Goal: Information Seeking & Learning: Learn about a topic

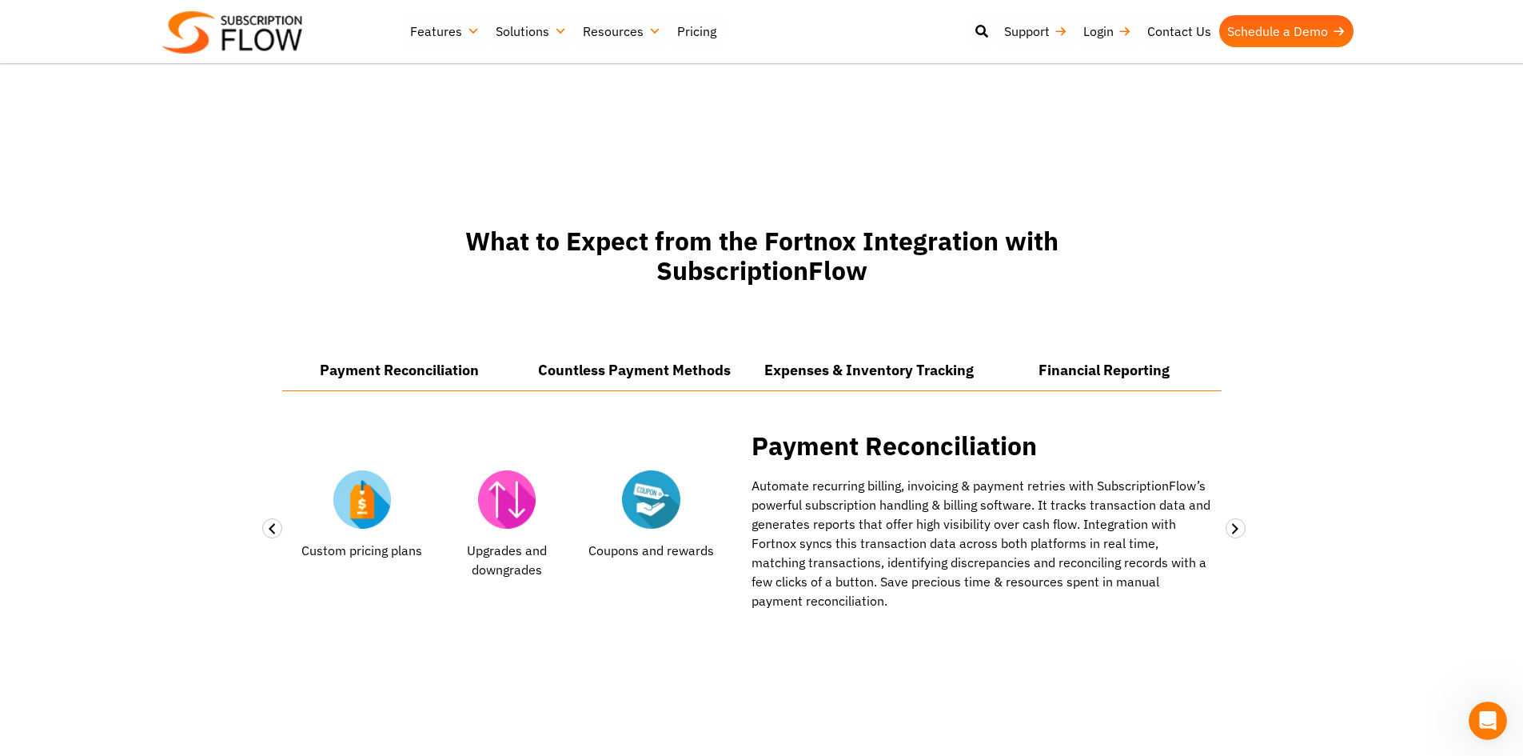
scroll to position [1036, 0]
click at [269, 526] on span at bounding box center [272, 527] width 20 height 20
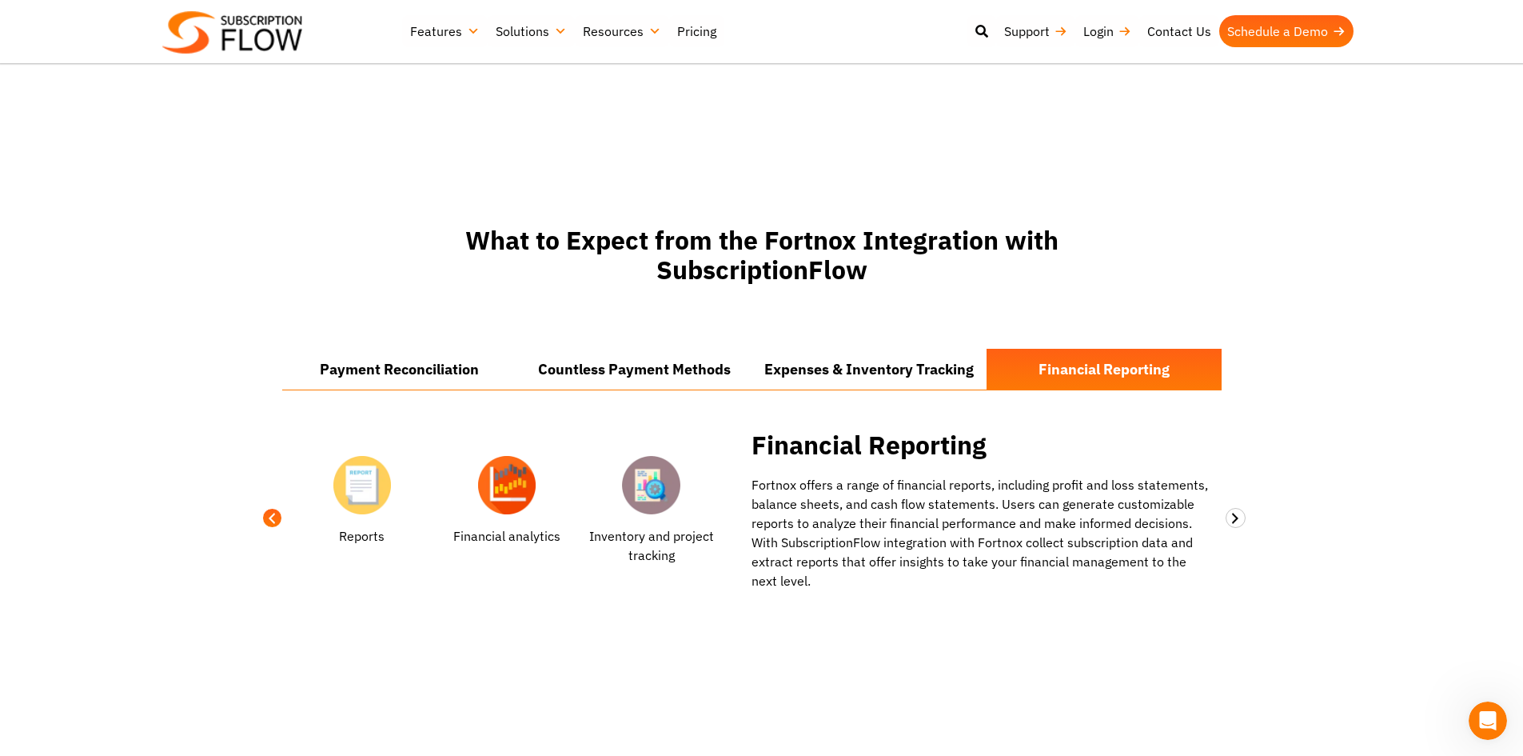
click at [269, 526] on span at bounding box center [272, 518] width 20 height 20
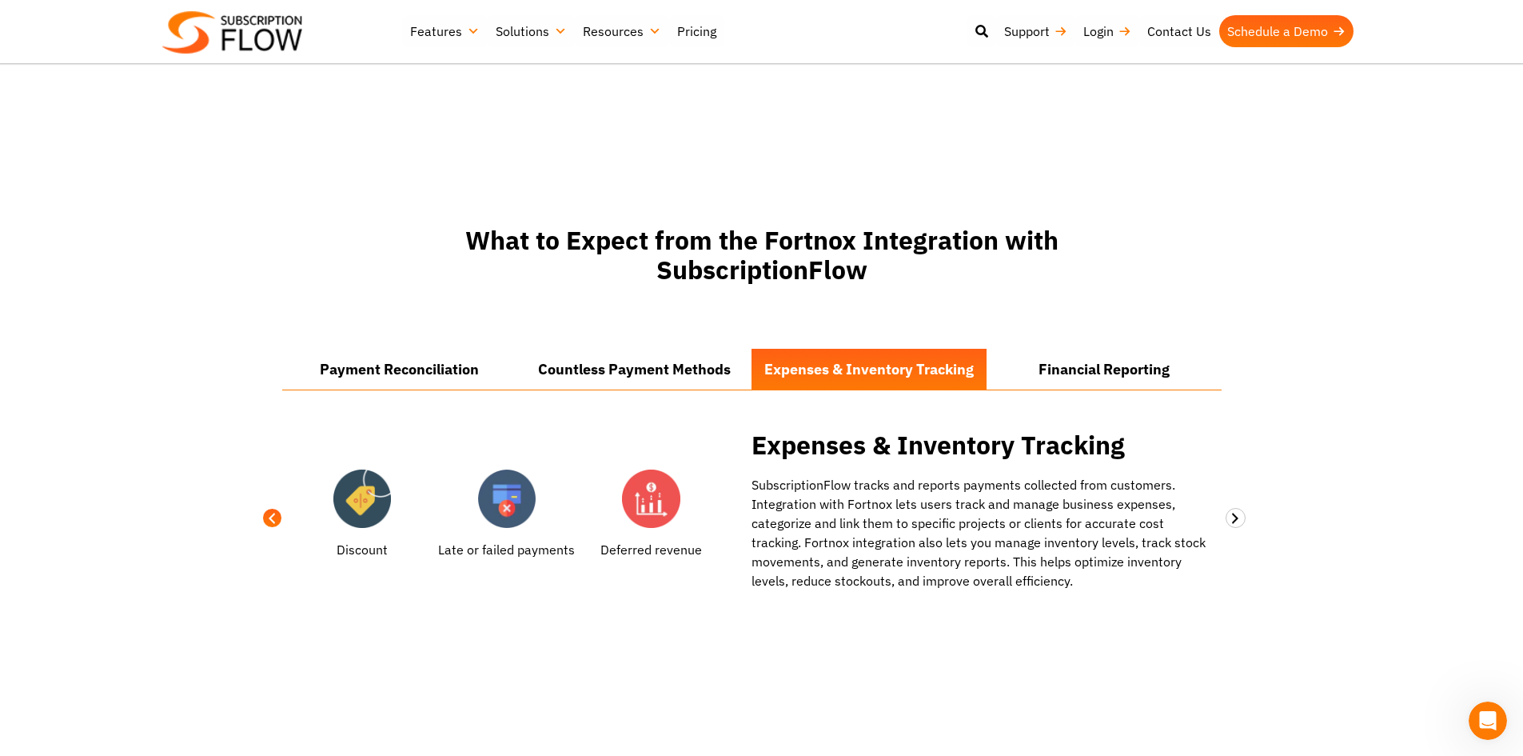
click at [269, 526] on span at bounding box center [272, 518] width 20 height 20
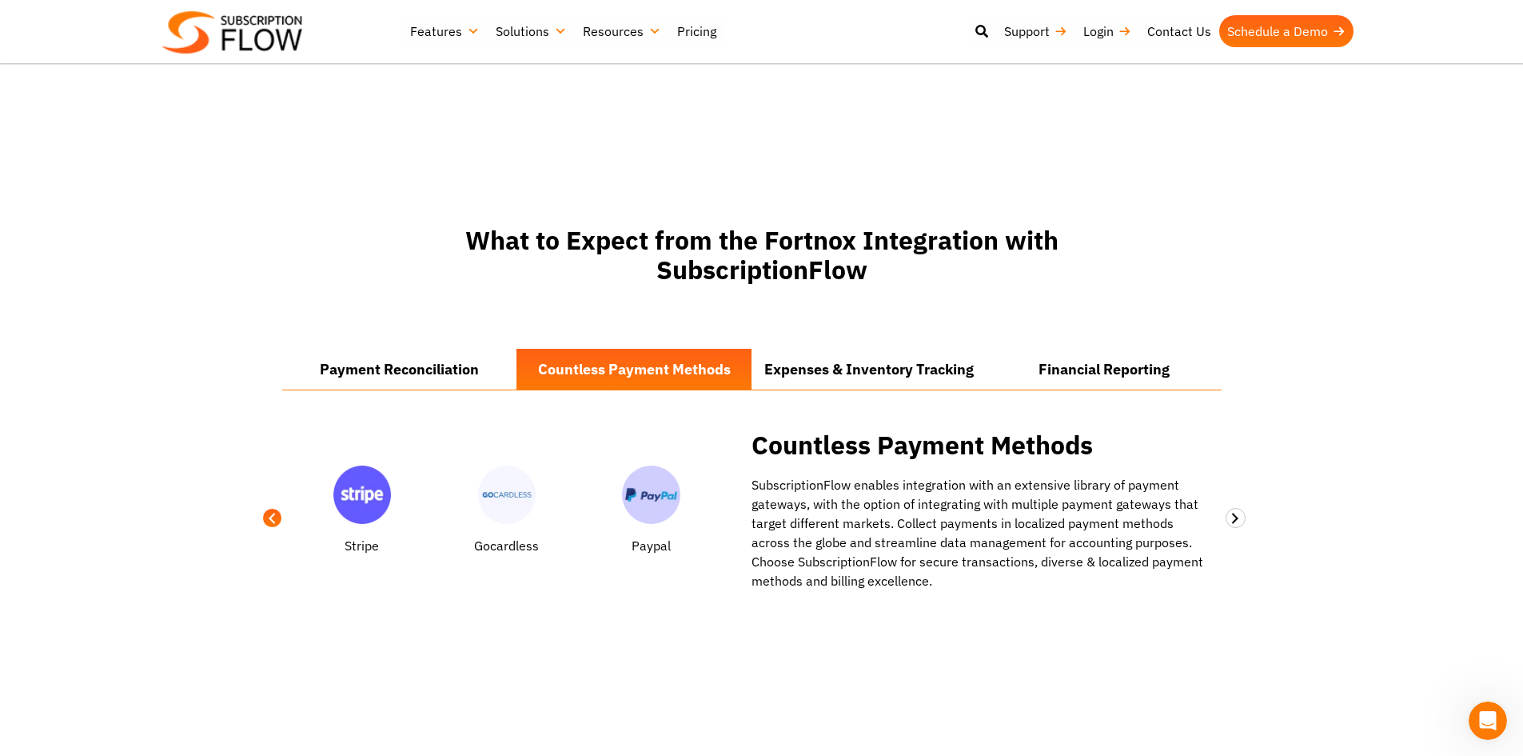
click at [269, 526] on span at bounding box center [272, 518] width 20 height 20
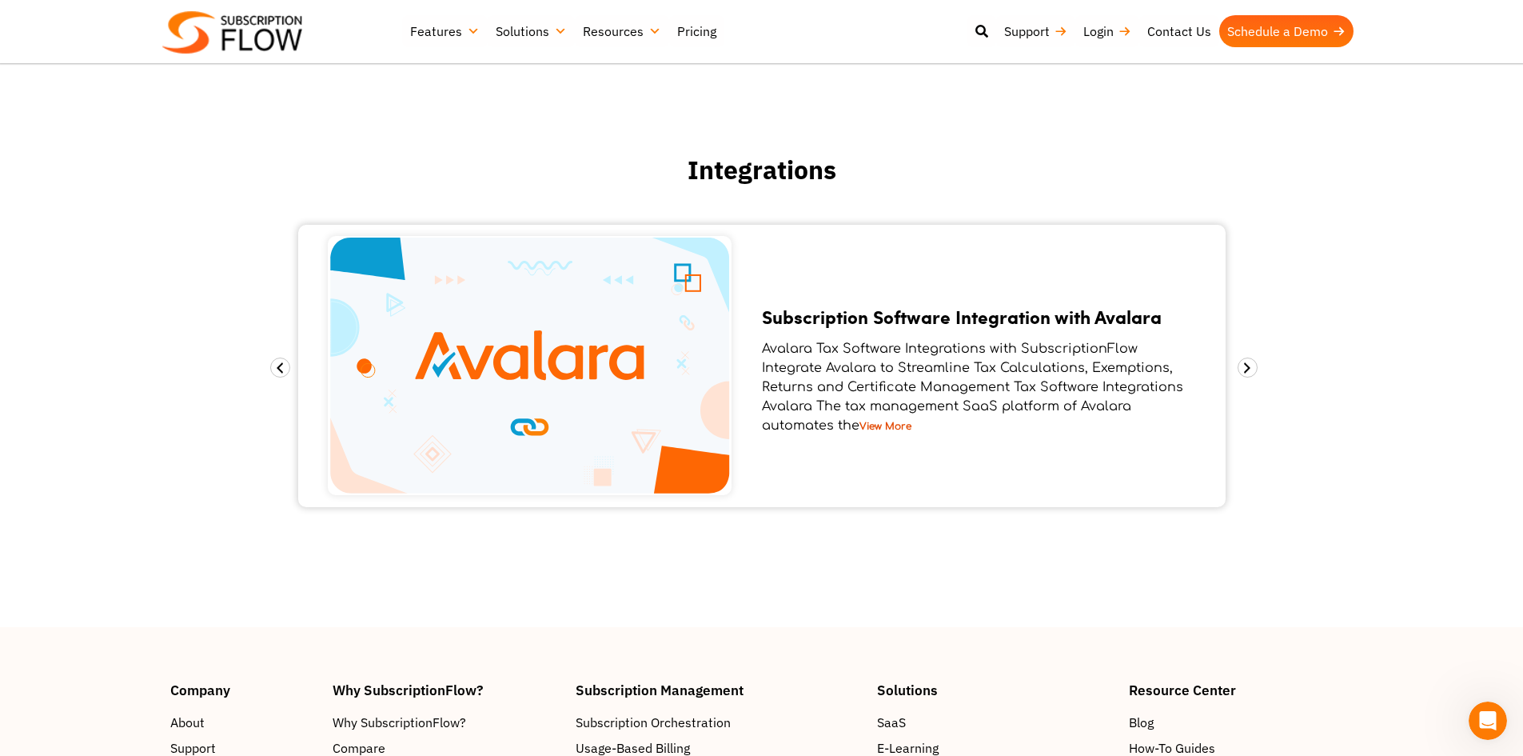
scroll to position [1687, 0]
click at [1244, 361] on span at bounding box center [1248, 367] width 20 height 20
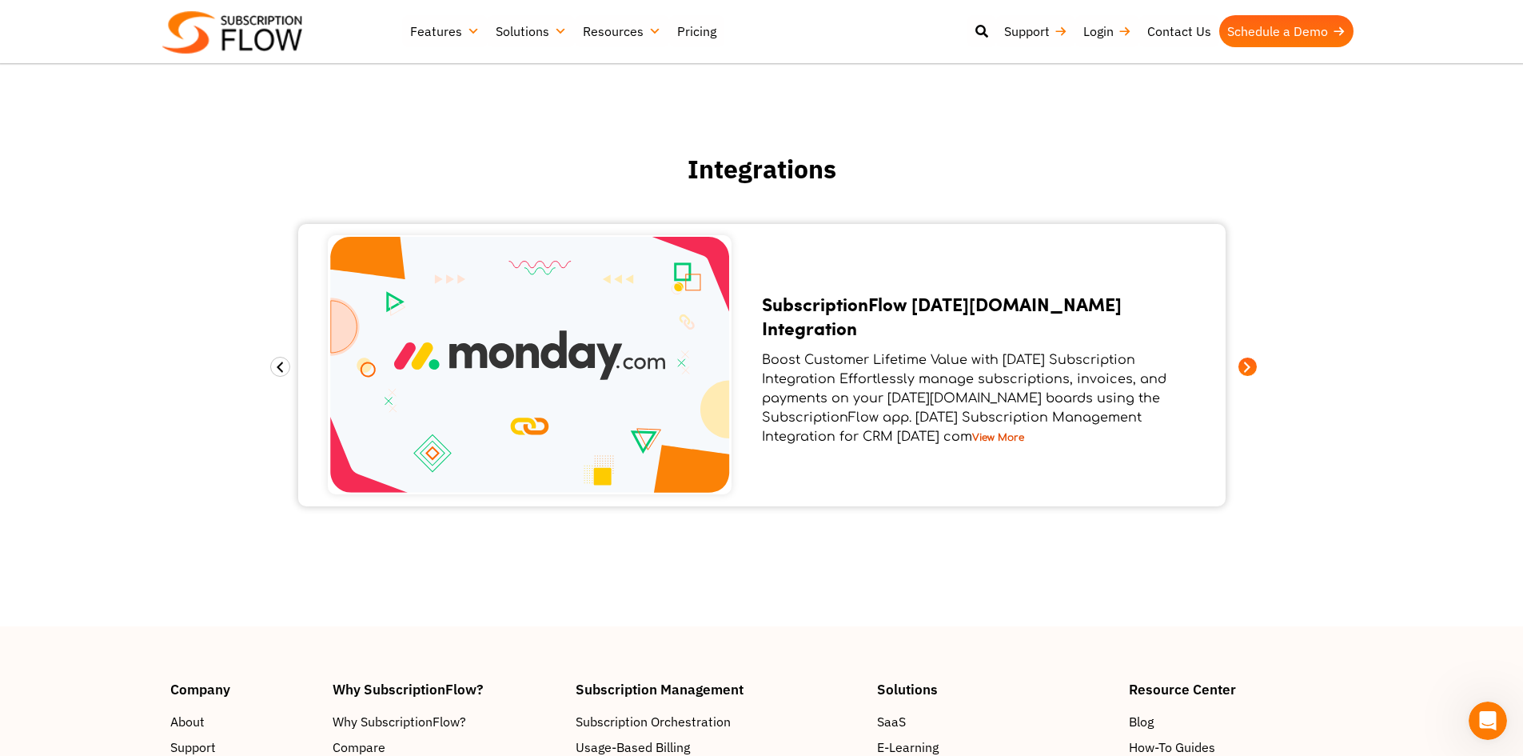
click at [1244, 361] on span at bounding box center [1248, 367] width 20 height 20
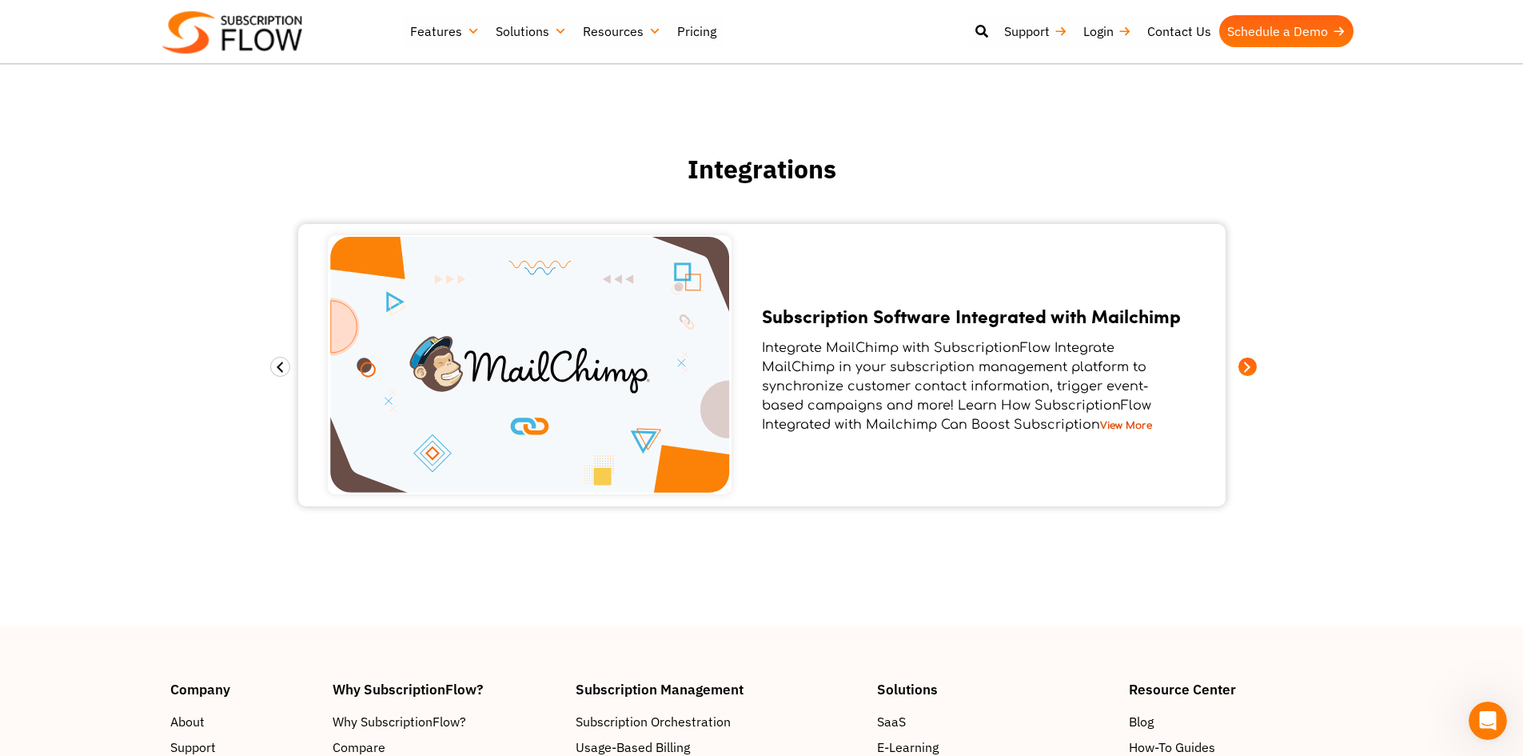
click at [1244, 361] on span at bounding box center [1248, 367] width 20 height 20
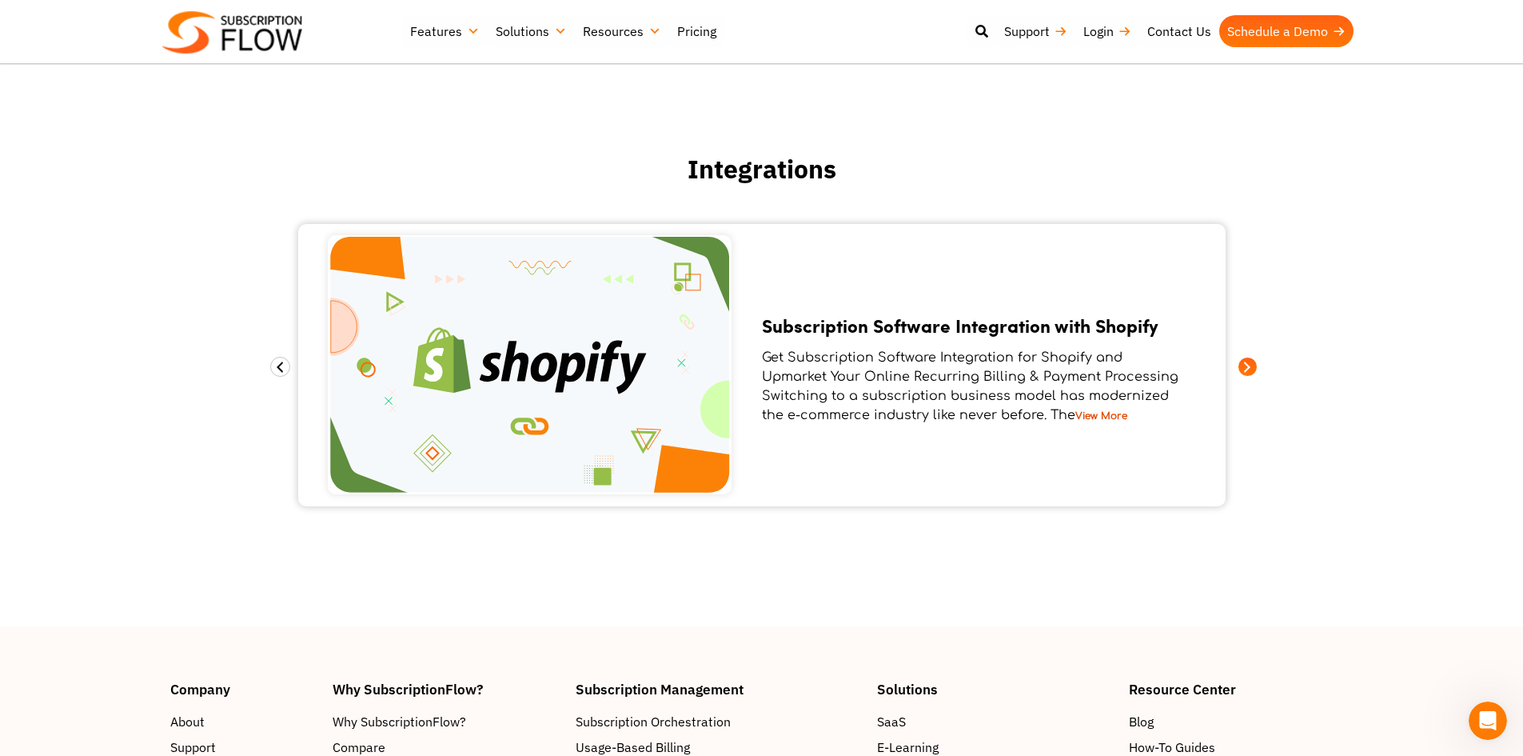
click at [1244, 361] on span at bounding box center [1248, 367] width 20 height 20
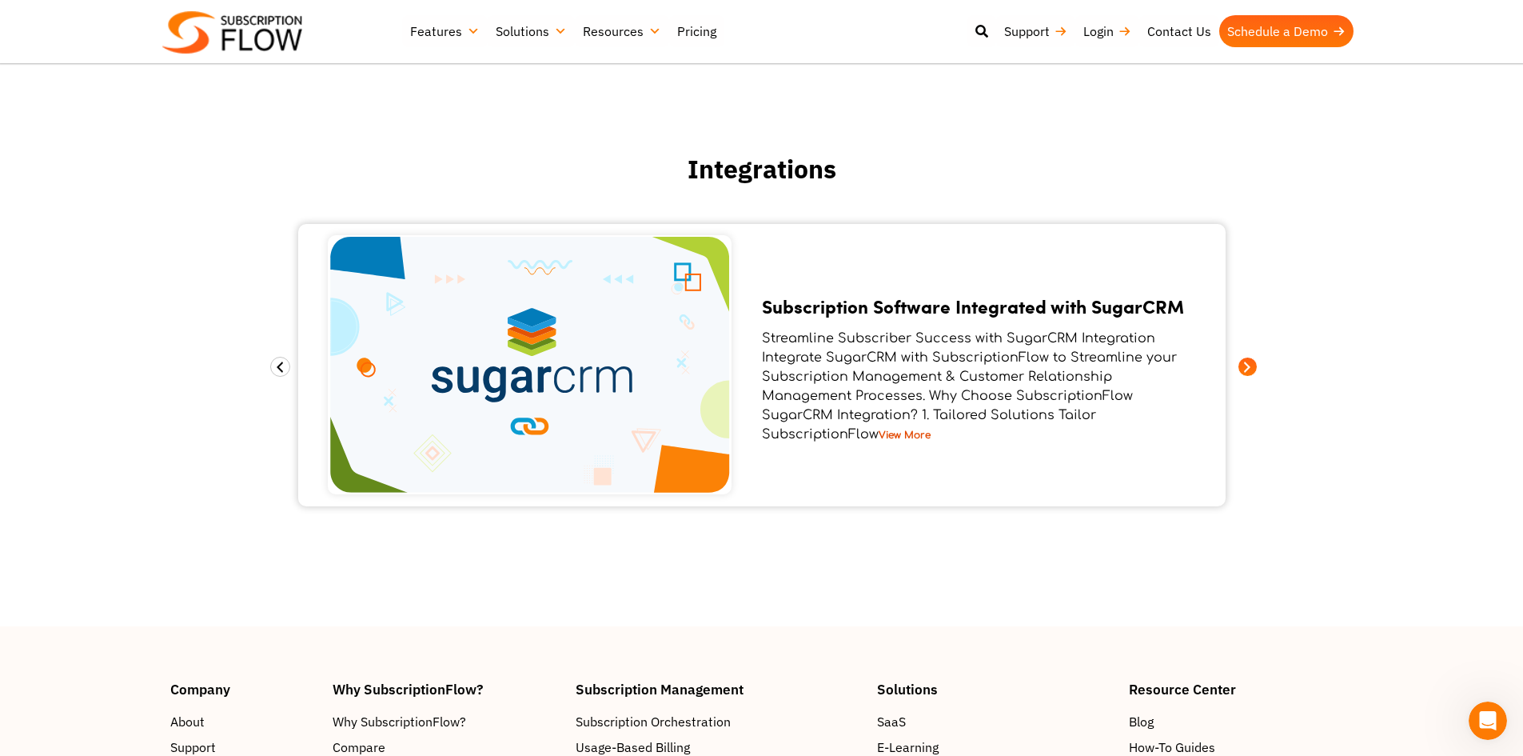
click at [1244, 361] on span at bounding box center [1248, 367] width 20 height 20
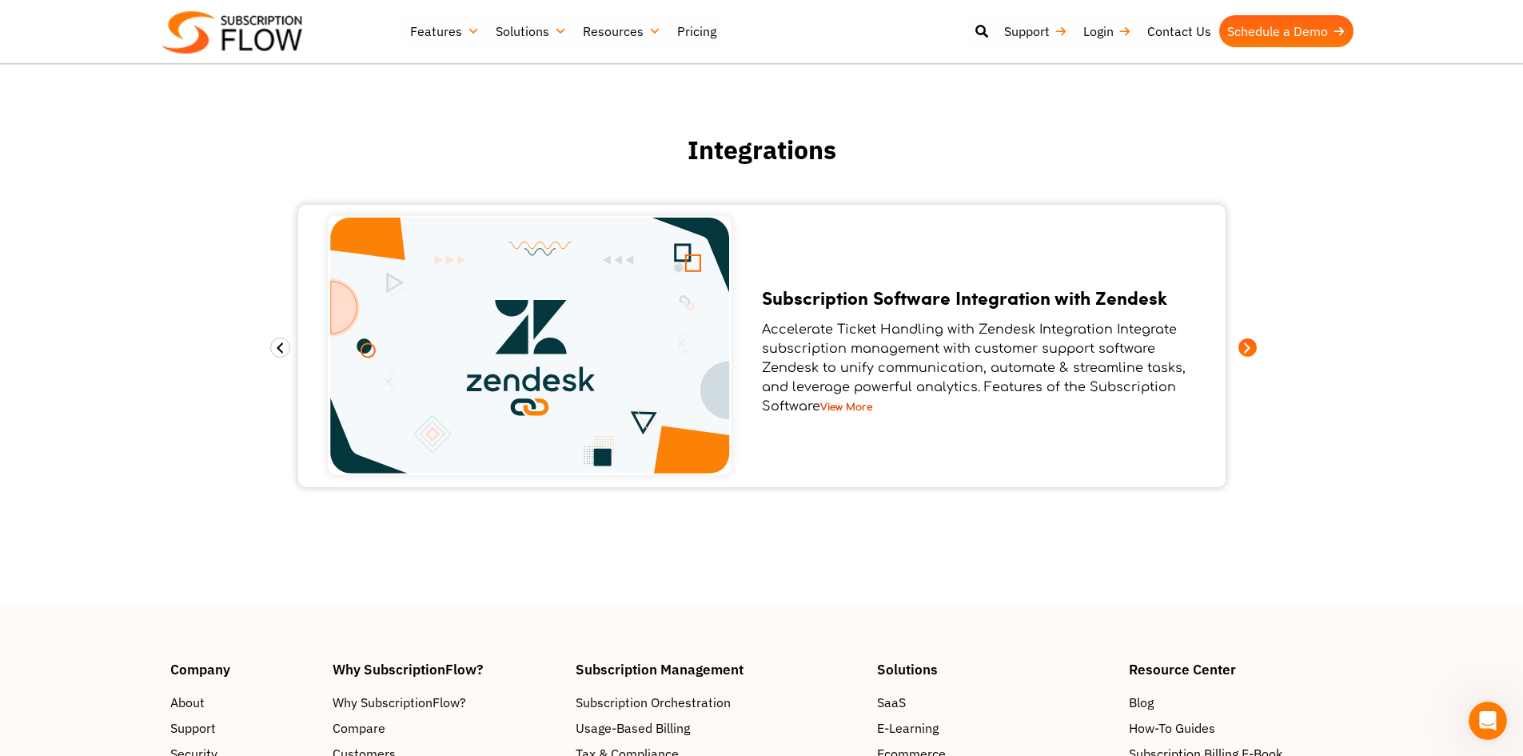
click at [1244, 361] on section "Integrations Subscription Software Integrated with Mailchimp Integrate MailChim…" at bounding box center [761, 326] width 1523 height 559
click at [1248, 344] on span at bounding box center [1248, 347] width 20 height 20
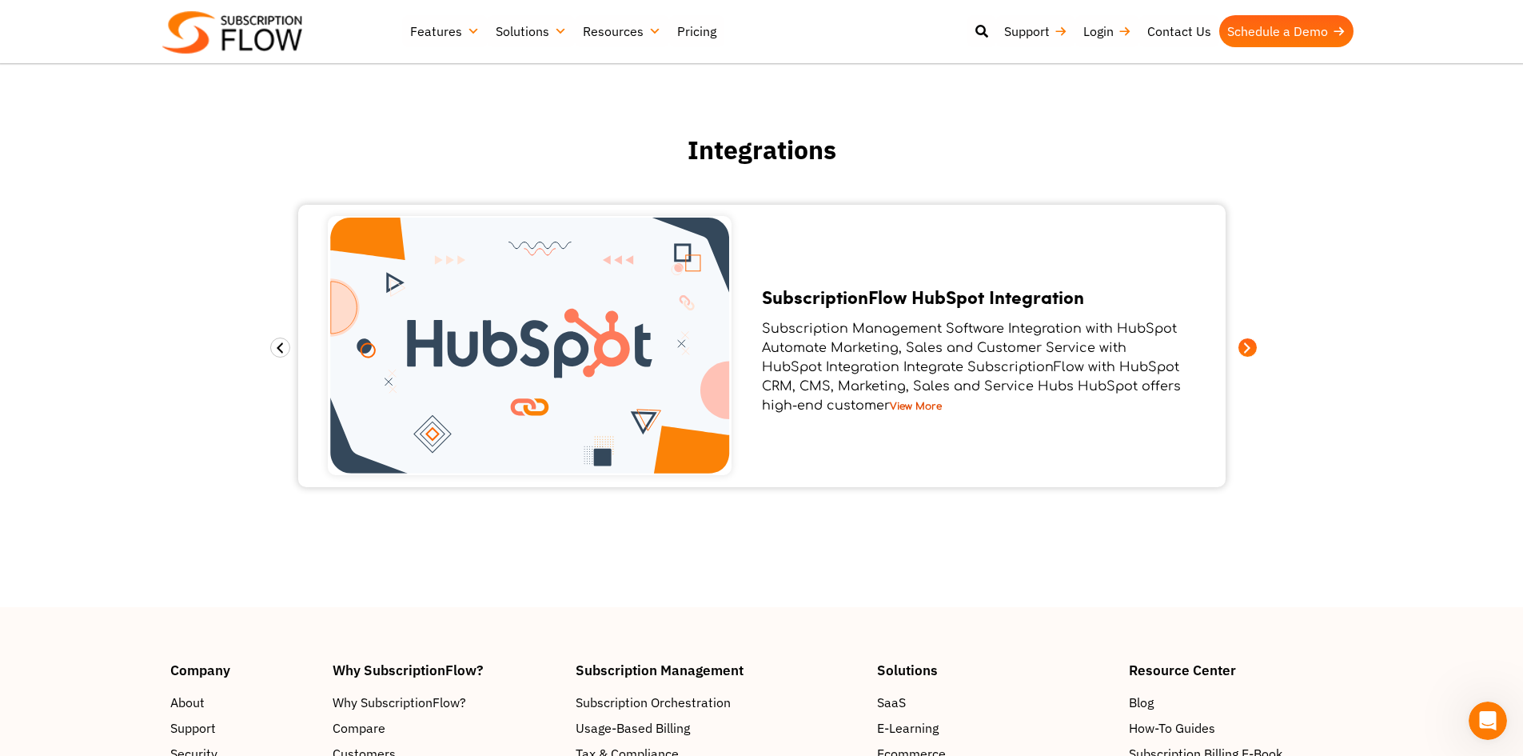
click at [1248, 344] on span at bounding box center [1248, 347] width 20 height 20
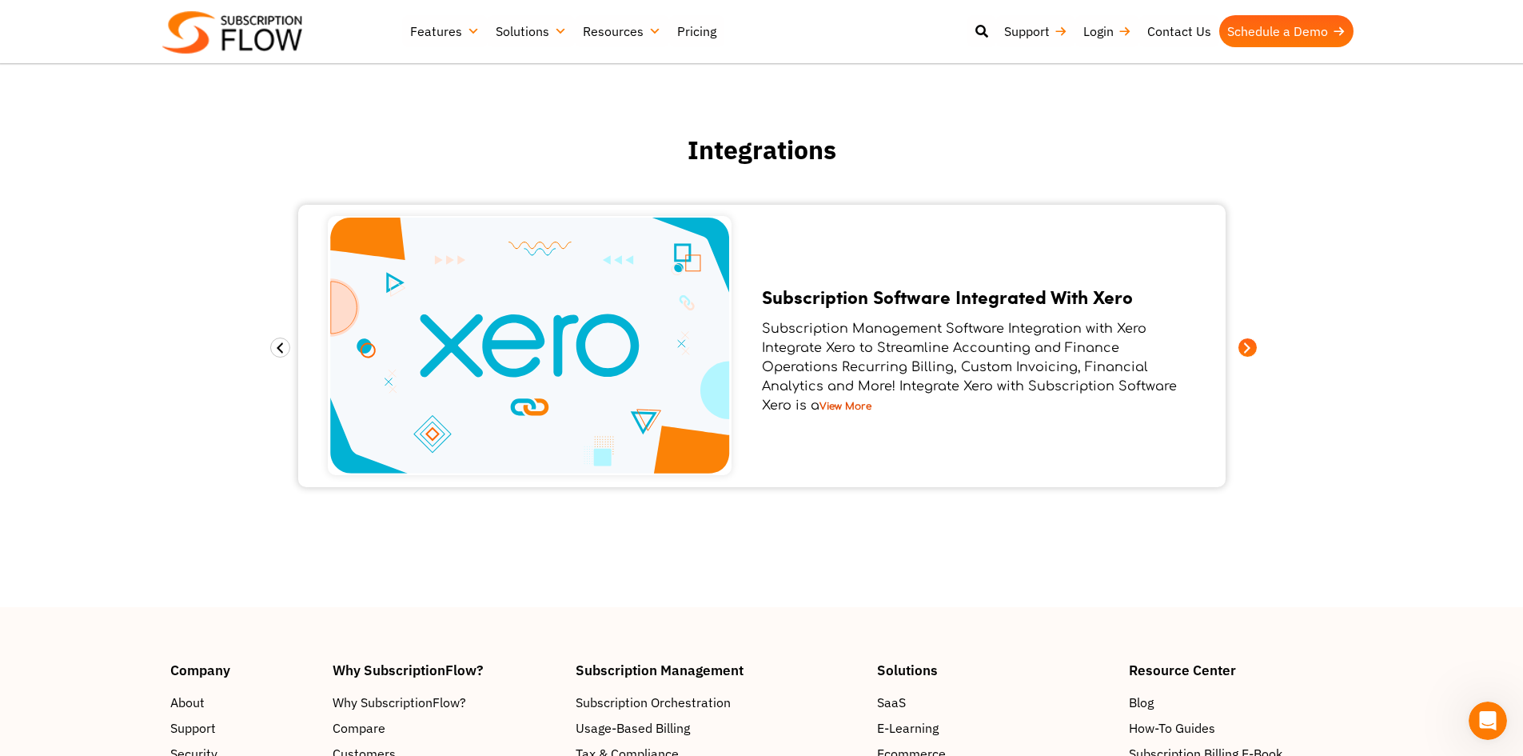
click at [1248, 344] on span at bounding box center [1248, 347] width 20 height 20
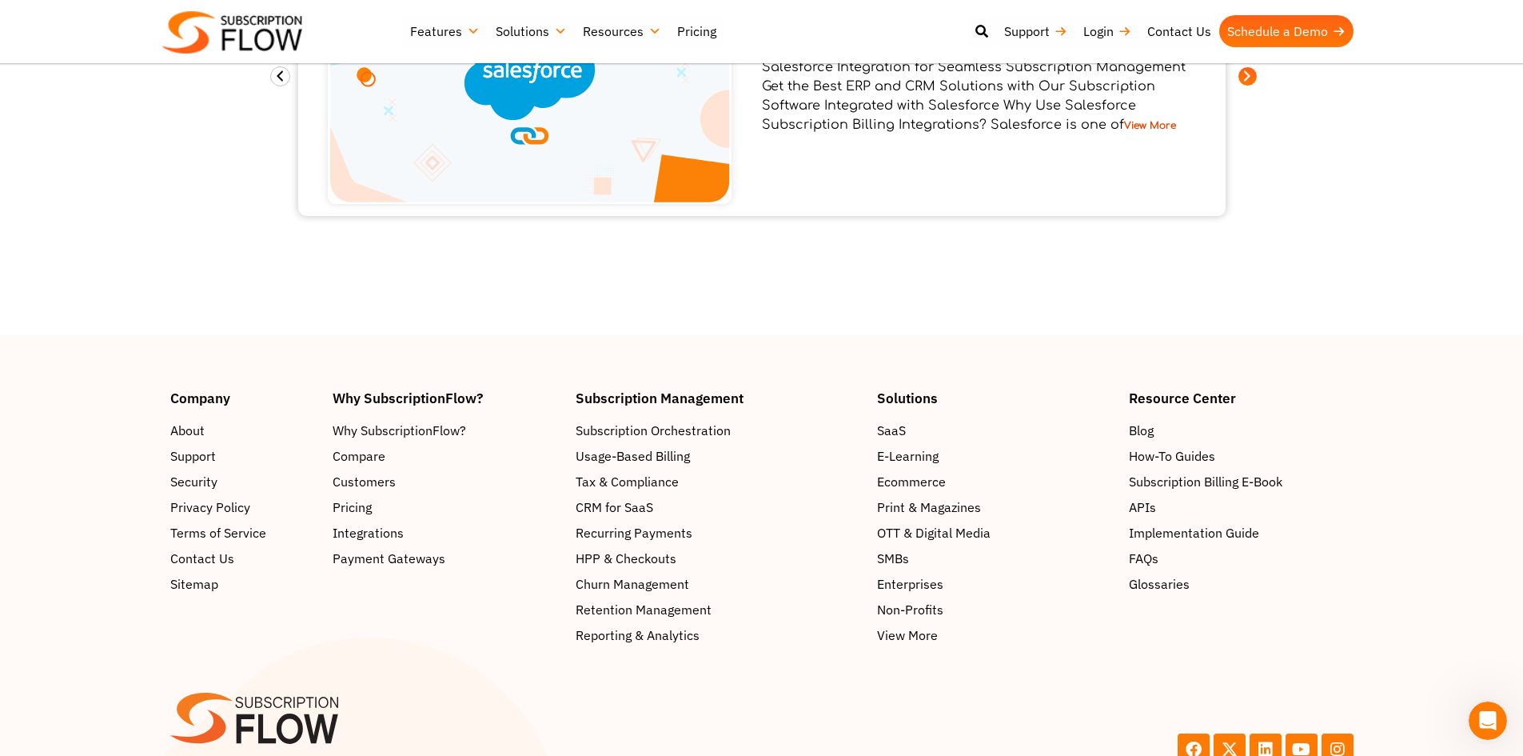
scroll to position [1959, 0]
click at [201, 429] on span "About" at bounding box center [191, 429] width 34 height 19
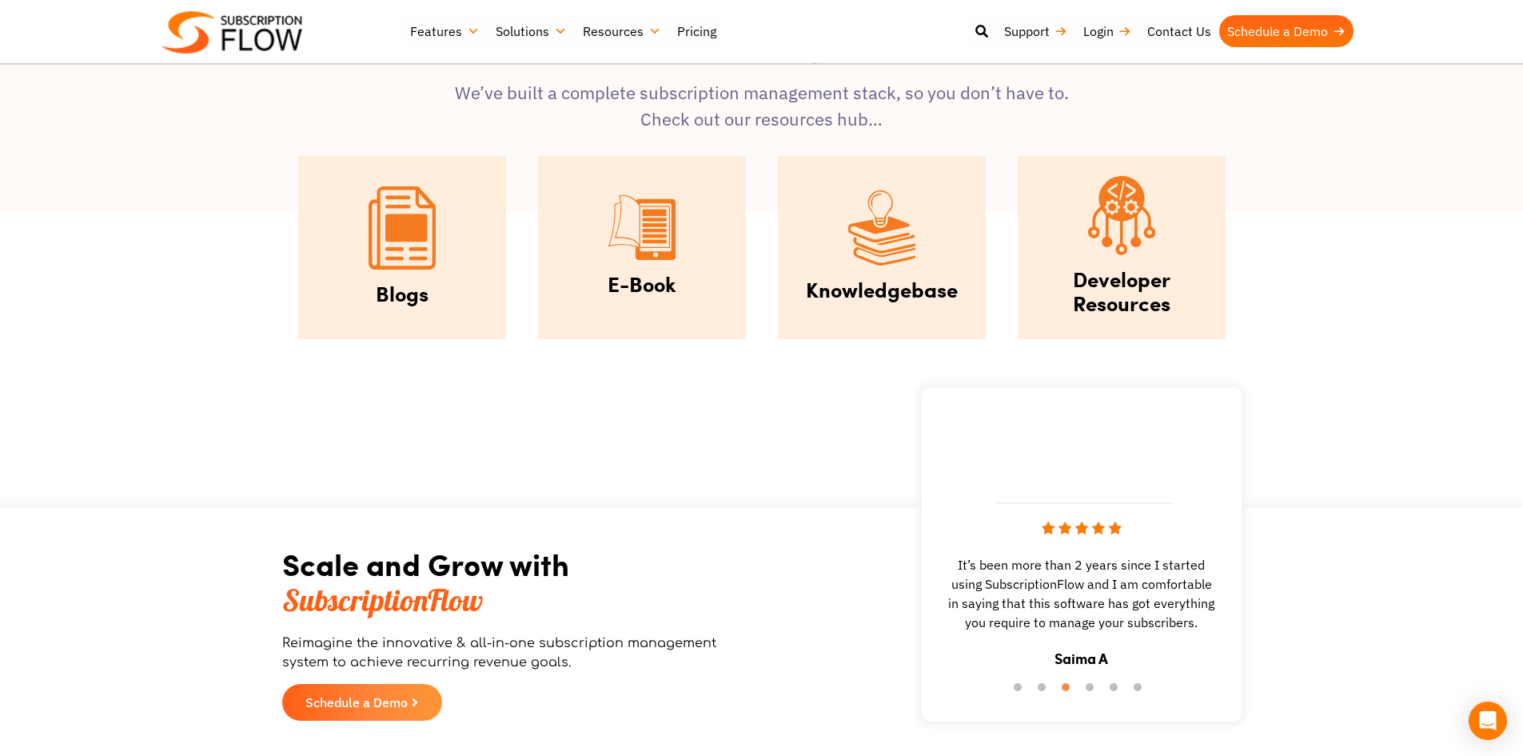
scroll to position [1957, 0]
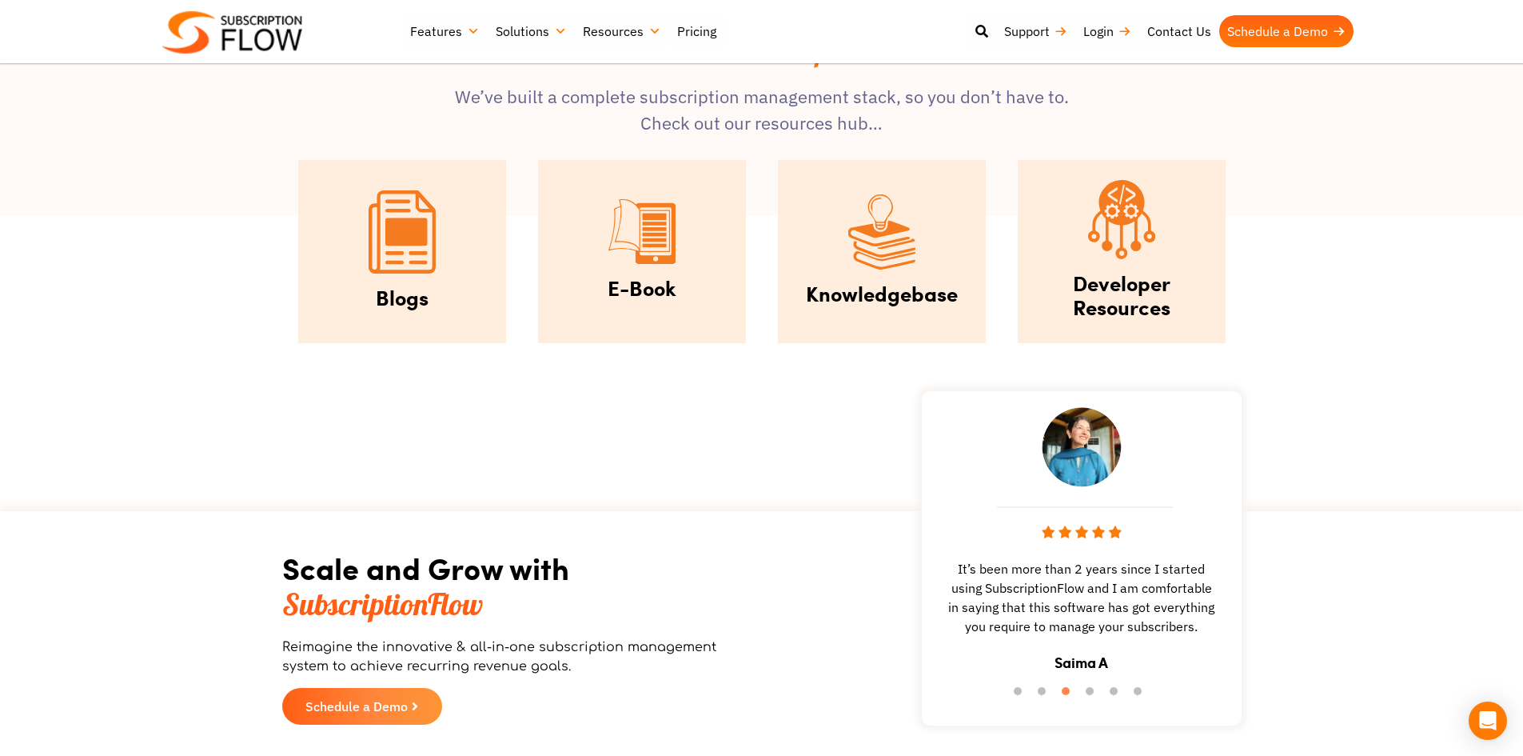
click at [1096, 276] on link "Developer Resources" at bounding box center [1122, 295] width 98 height 54
